Goal: Understand site structure: Understand site structure

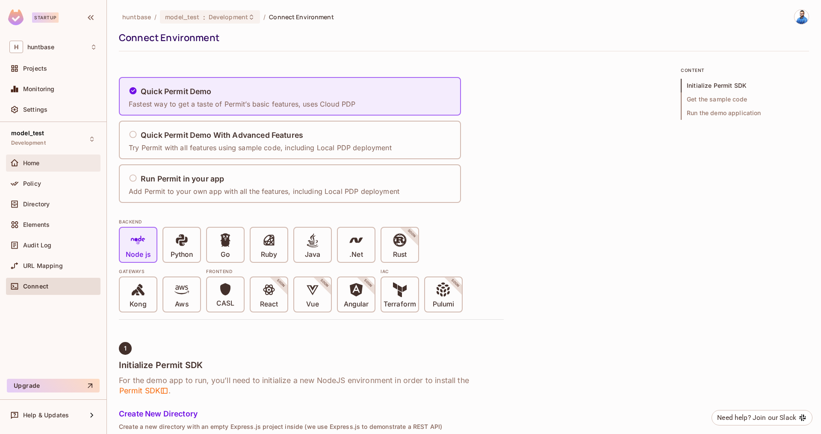
click at [55, 160] on div "Home" at bounding box center [60, 163] width 74 height 7
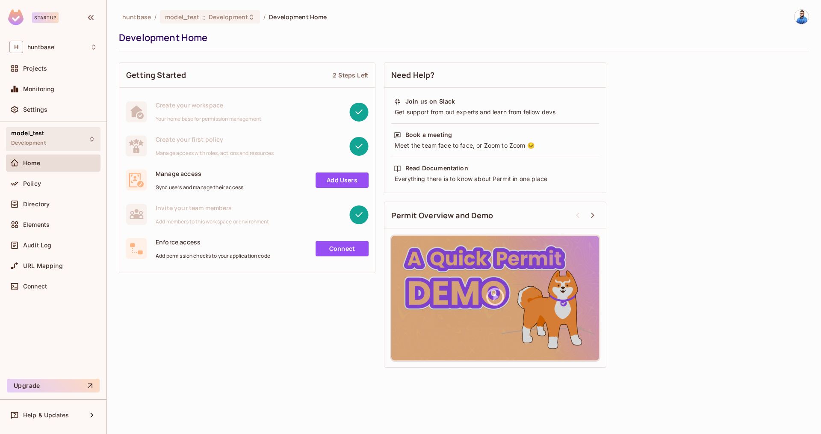
click at [51, 143] on div "model_test Development" at bounding box center [53, 139] width 95 height 24
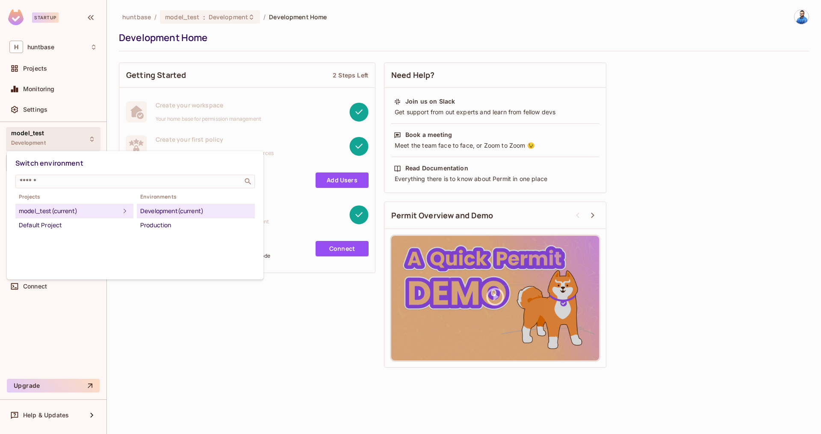
click at [98, 315] on div at bounding box center [410, 217] width 821 height 434
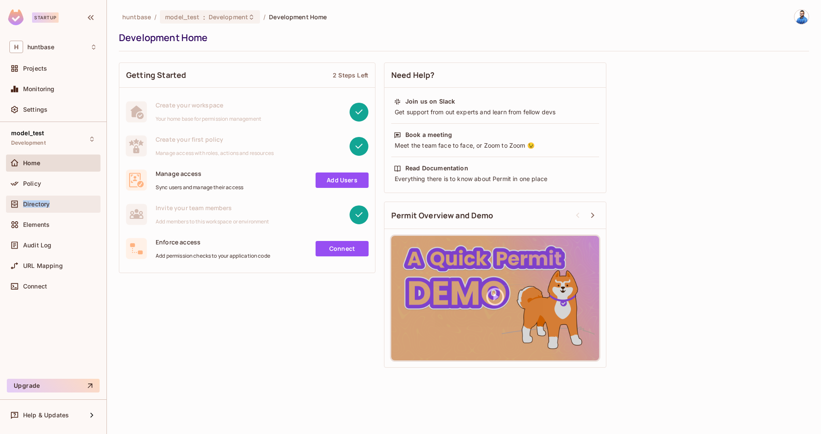
click at [47, 204] on span "Directory" at bounding box center [36, 204] width 27 height 7
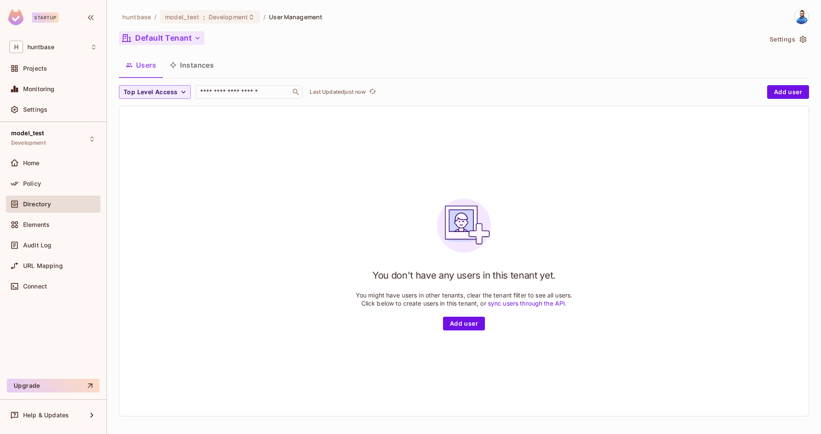
click at [181, 44] on button "Default Tenant" at bounding box center [162, 38] width 86 height 14
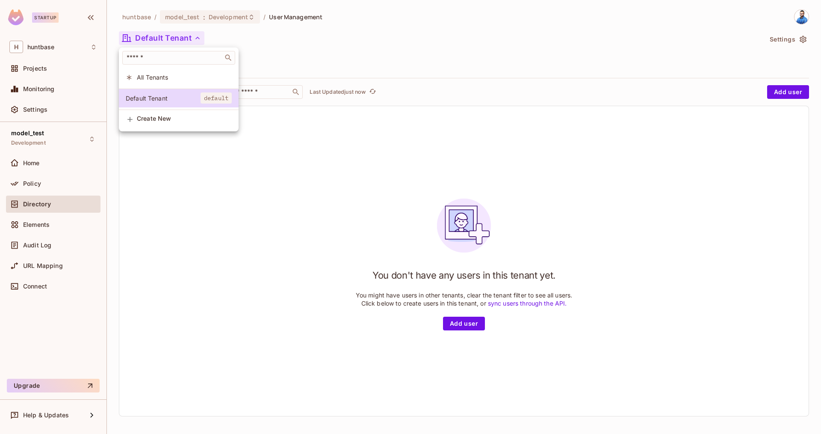
click at [257, 190] on div at bounding box center [410, 217] width 821 height 434
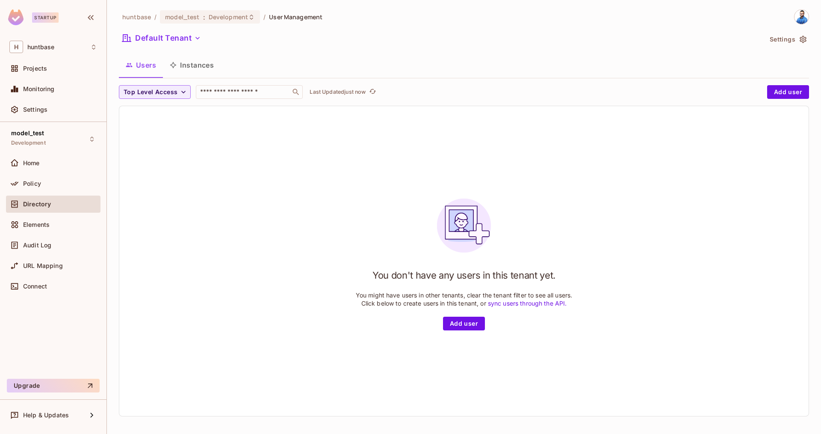
click at [195, 68] on button "Instances" at bounding box center [192, 64] width 58 height 21
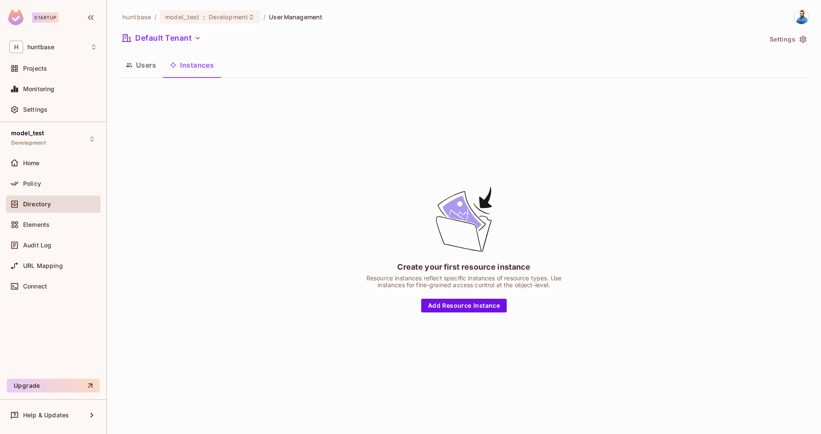
click at [141, 71] on button "Users" at bounding box center [141, 64] width 44 height 21
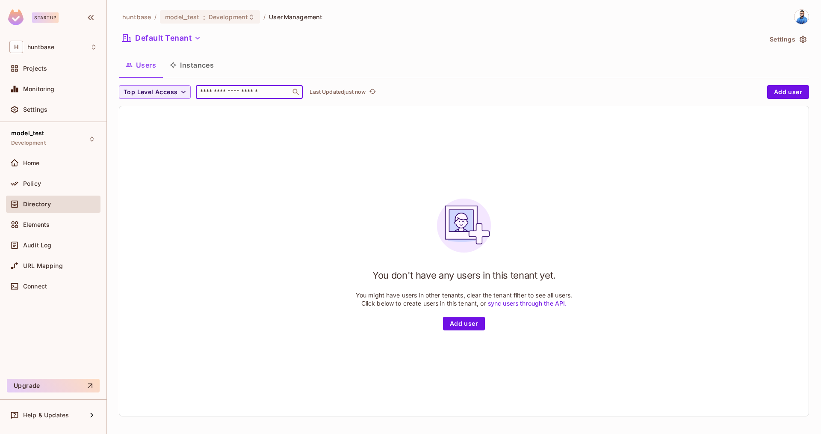
click at [217, 89] on input "text" at bounding box center [243, 92] width 90 height 9
click at [173, 96] on span "Top Level Access" at bounding box center [151, 92] width 54 height 11
click at [244, 132] on div at bounding box center [410, 217] width 821 height 434
click at [157, 38] on button "Default Tenant" at bounding box center [162, 38] width 86 height 14
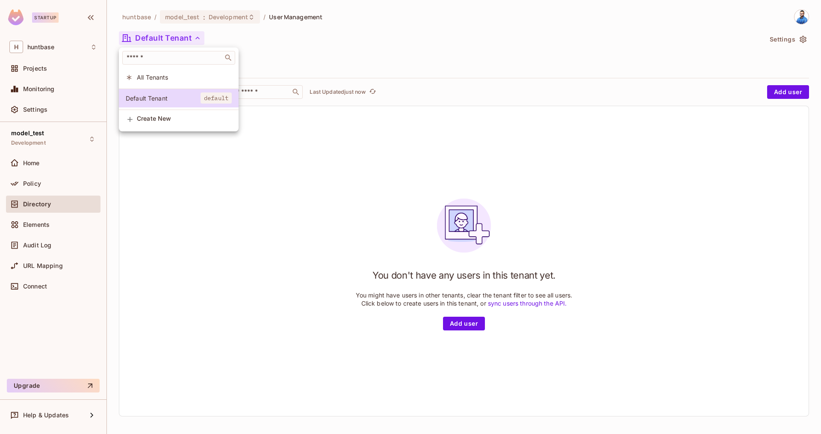
click at [338, 201] on div at bounding box center [410, 217] width 821 height 434
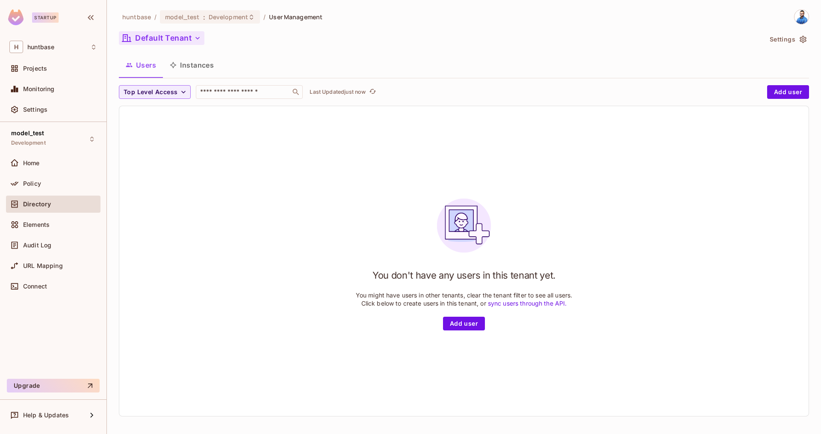
click at [177, 44] on button "Default Tenant" at bounding box center [162, 38] width 86 height 14
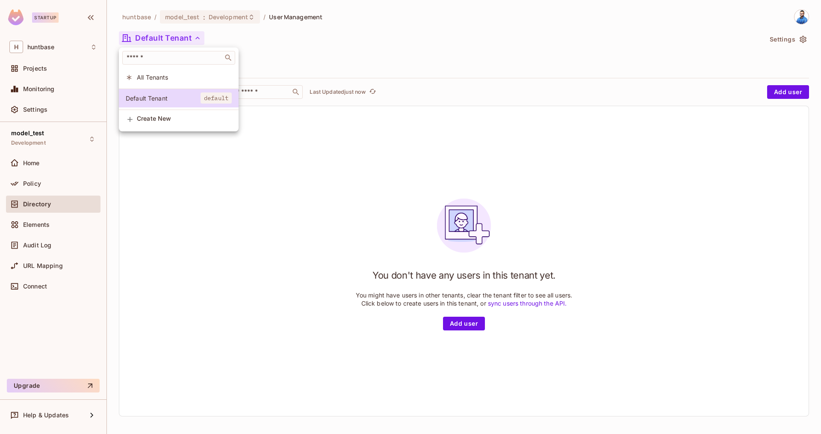
click at [162, 76] on span "All Tenants" at bounding box center [184, 77] width 95 height 8
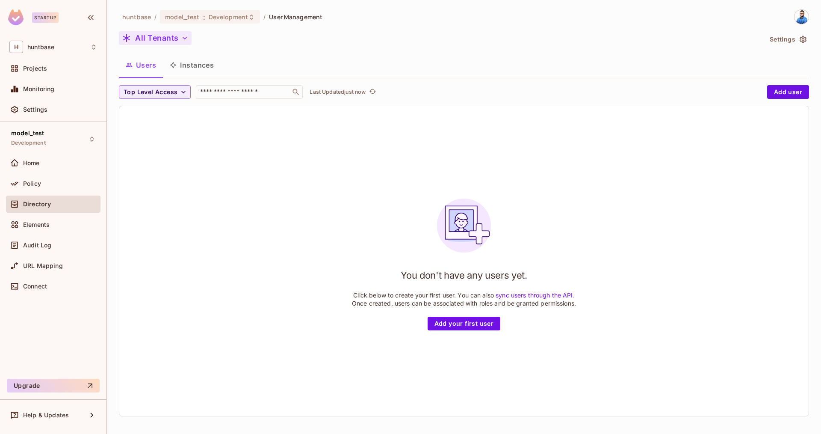
click at [158, 33] on button "All Tenants" at bounding box center [155, 38] width 73 height 14
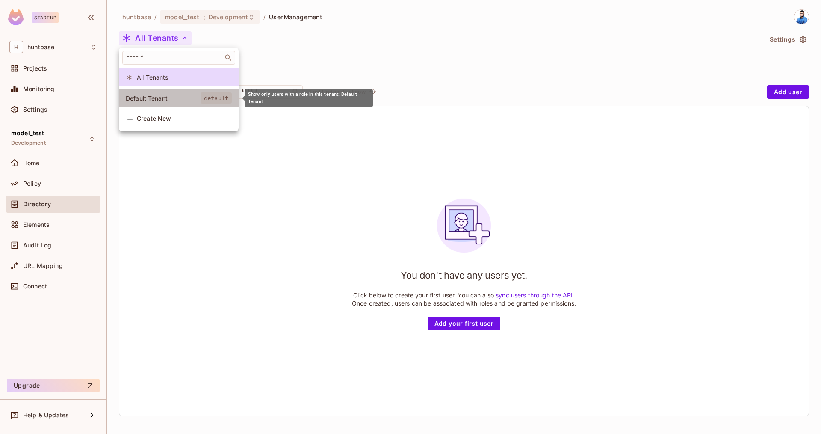
click at [158, 95] on span "Default Tenant" at bounding box center [163, 98] width 75 height 8
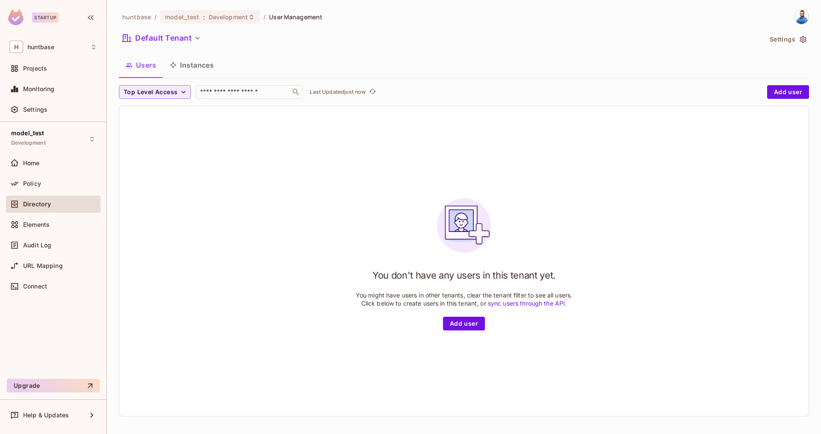
click at [284, 172] on div "You don't have any users in this tenant yet. You might have users in other tena…" at bounding box center [464, 261] width 690 height 310
click at [56, 188] on div "Policy" at bounding box center [53, 183] width 88 height 10
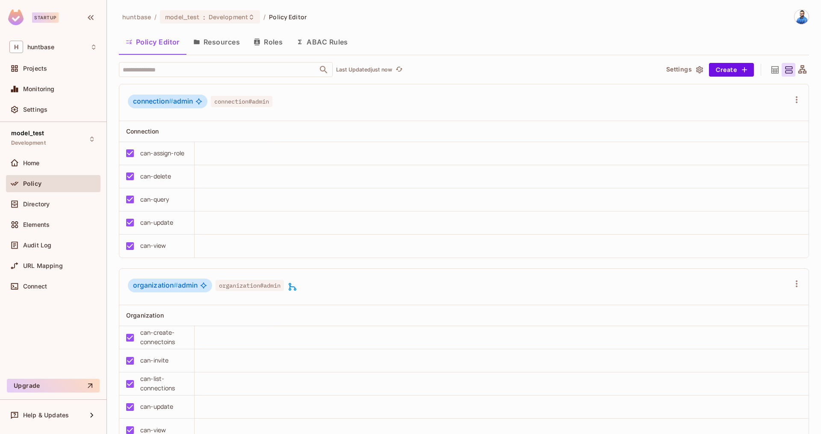
click at [213, 42] on button "Resources" at bounding box center [217, 41] width 60 height 21
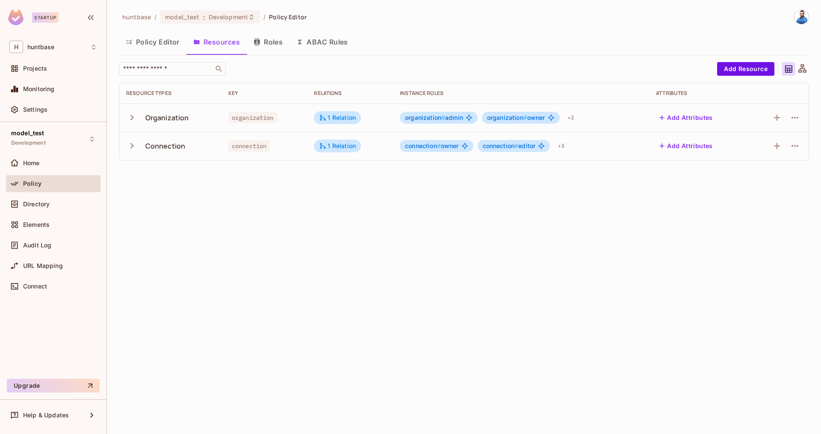
click at [517, 118] on span "organization #" at bounding box center [507, 117] width 40 height 7
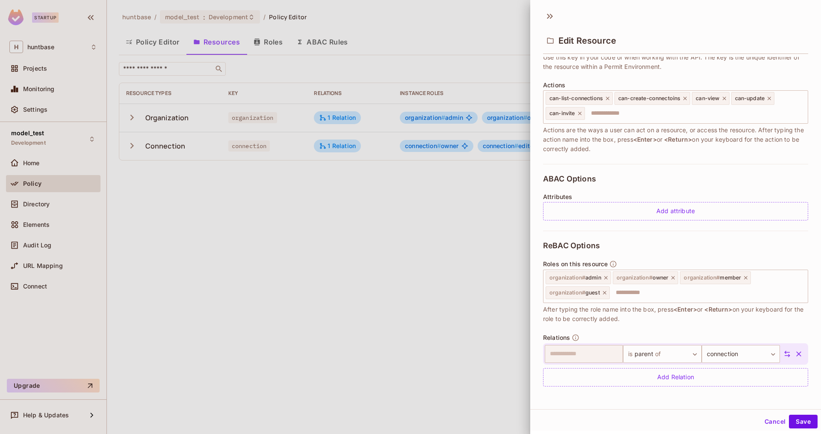
scroll to position [1, 0]
click at [425, 302] on div at bounding box center [410, 217] width 821 height 434
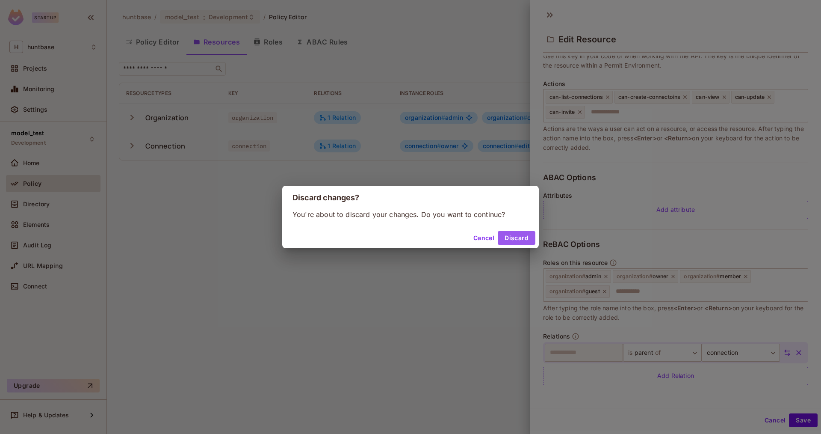
drag, startPoint x: 512, startPoint y: 239, endPoint x: 445, endPoint y: 204, distance: 75.6
click at [512, 239] on button "Discard" at bounding box center [517, 238] width 38 height 14
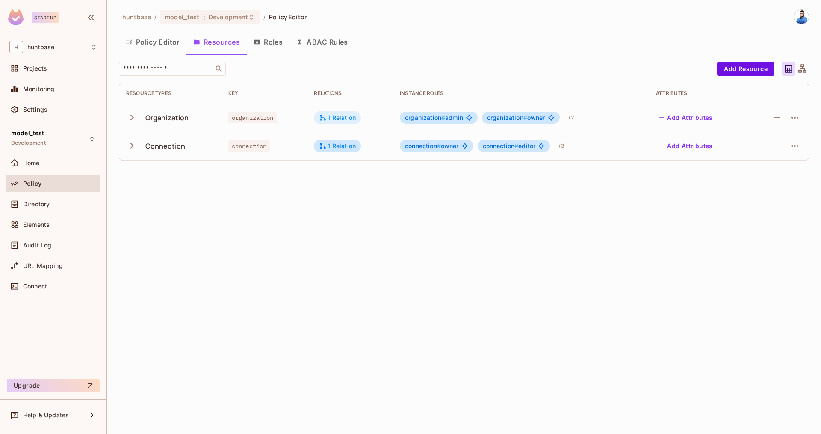
click at [331, 116] on div "1 Relation" at bounding box center [337, 118] width 37 height 8
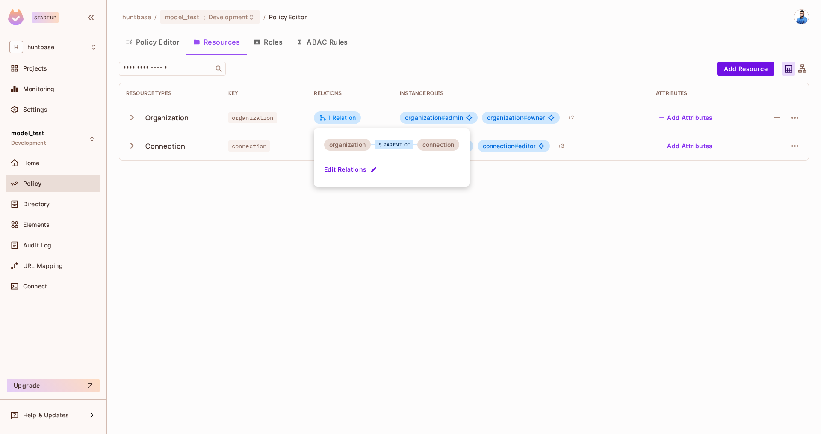
click at [518, 208] on div at bounding box center [410, 217] width 821 height 434
click at [569, 118] on div "+ 2" at bounding box center [571, 118] width 14 height 14
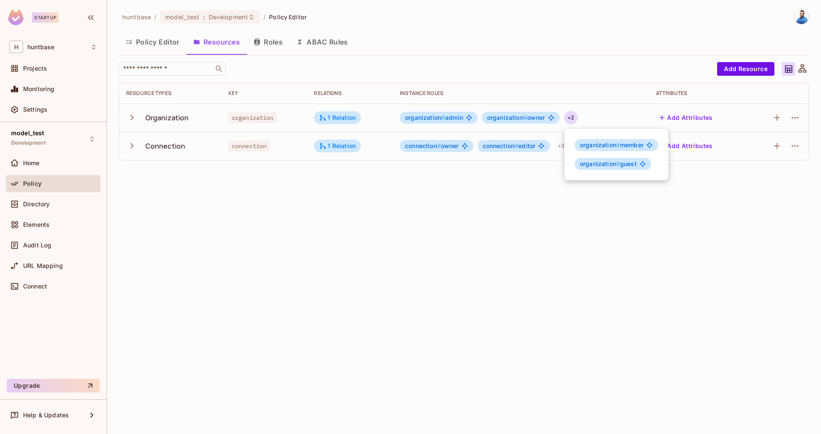
click at [512, 178] on div at bounding box center [410, 217] width 821 height 434
click at [277, 43] on button "Roles" at bounding box center [268, 41] width 43 height 21
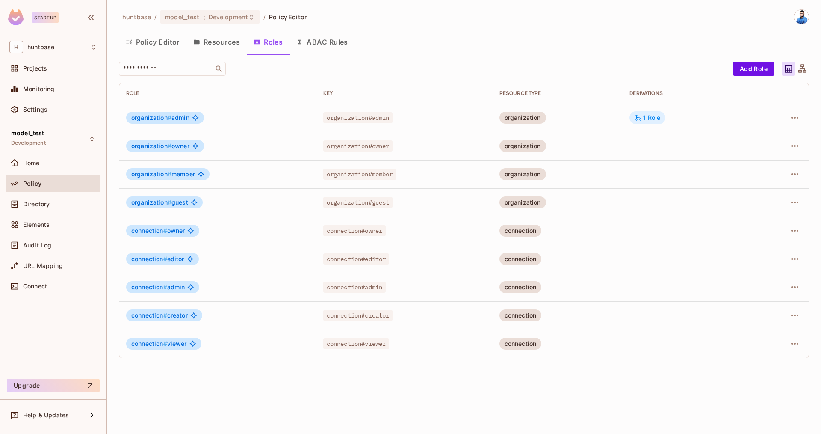
click at [642, 120] on icon at bounding box center [639, 118] width 6 height 6
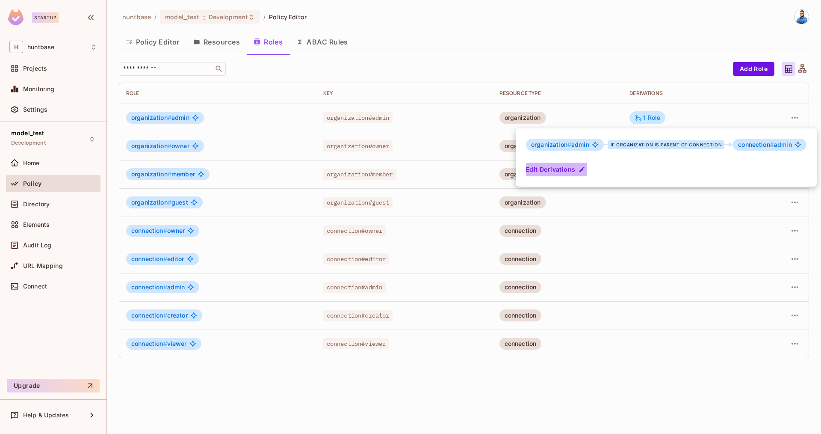
click at [560, 171] on button "Edit Derivations" at bounding box center [556, 170] width 61 height 14
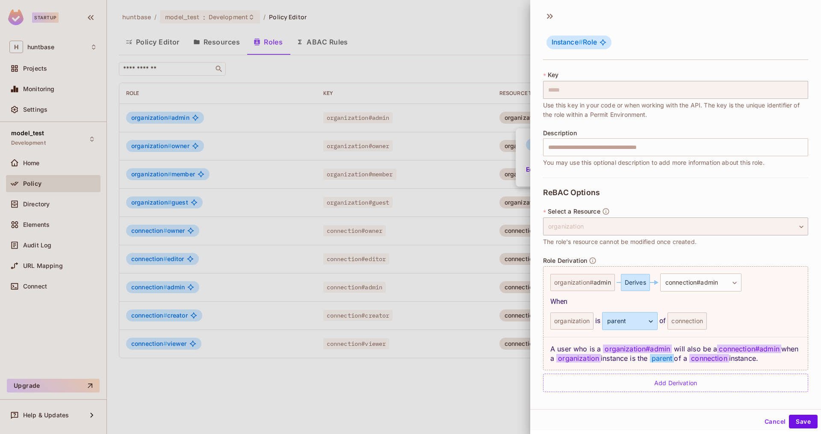
scroll to position [1, 0]
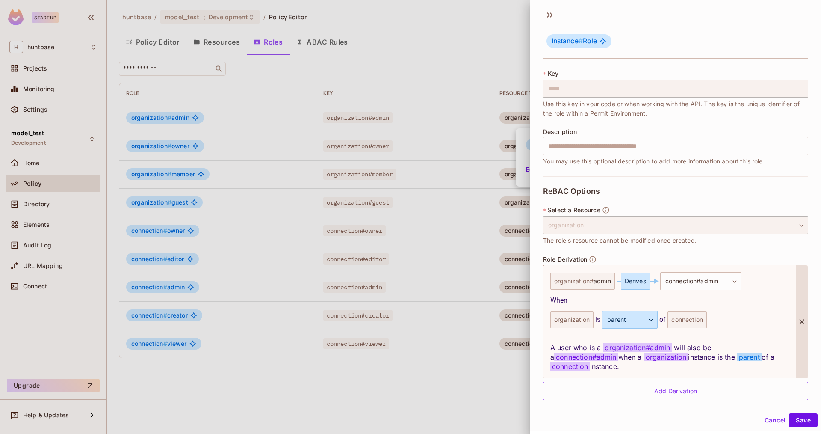
click at [745, 325] on div "organization is parent ****** ​ of connection" at bounding box center [670, 320] width 239 height 18
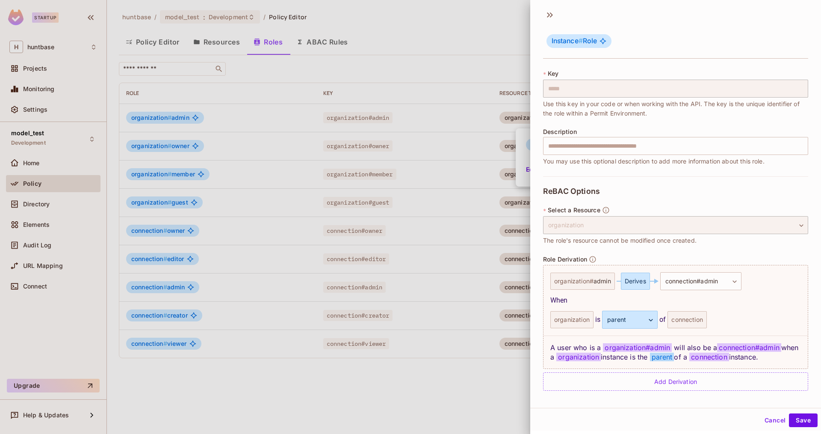
click at [767, 417] on button "Cancel" at bounding box center [775, 420] width 28 height 14
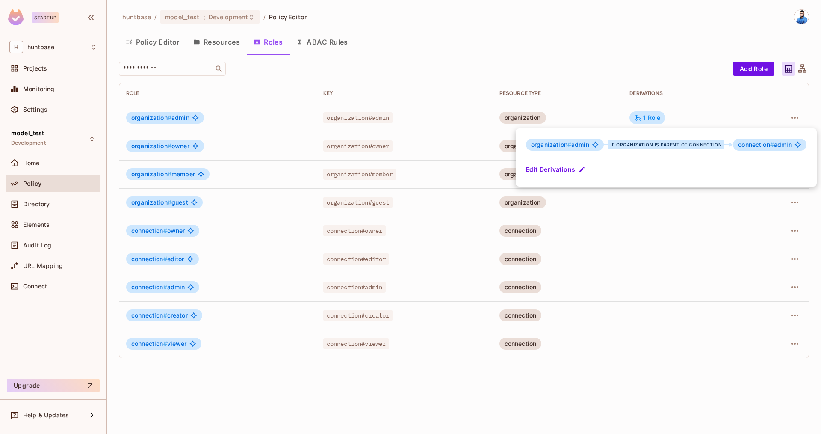
click at [549, 62] on div at bounding box center [410, 217] width 821 height 434
